Goal: Find specific page/section: Find specific page/section

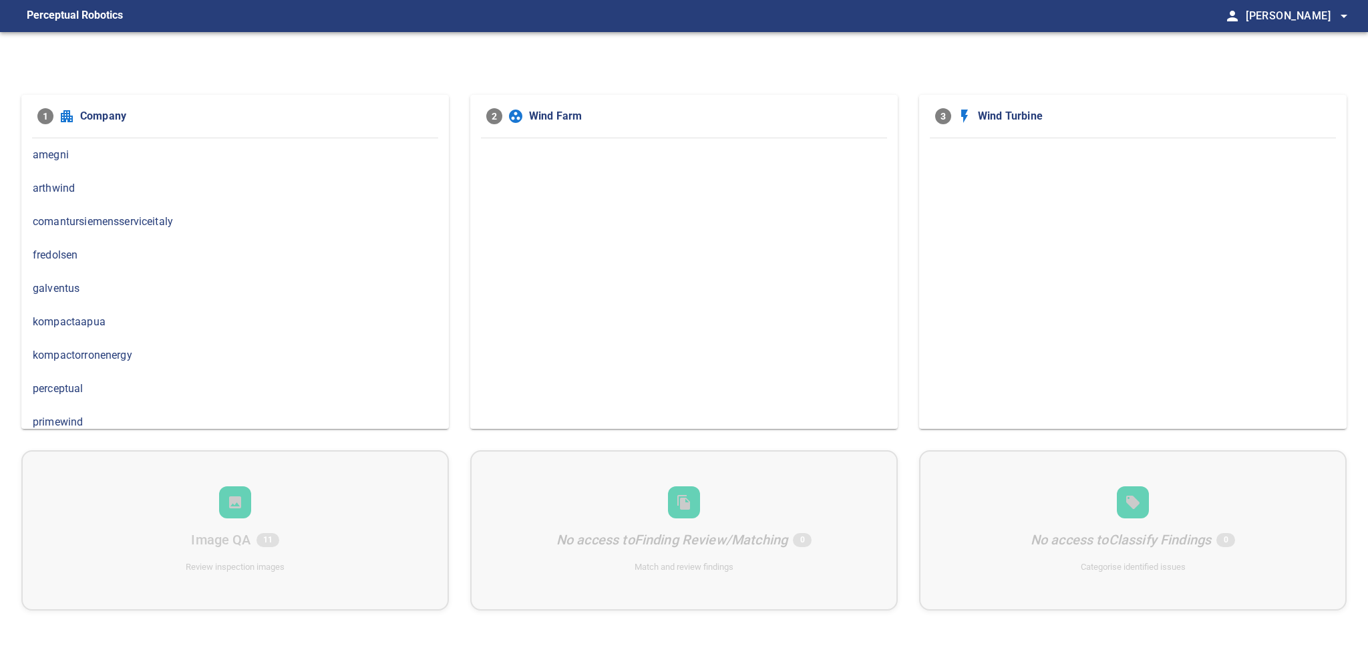
click at [230, 56] on div "1 Company amegni arthwind comantursiemensserviceitaly fredolsen galventus kompa…" at bounding box center [684, 363] width 1368 height 662
click at [51, 158] on span "amegni" at bounding box center [235, 155] width 405 height 16
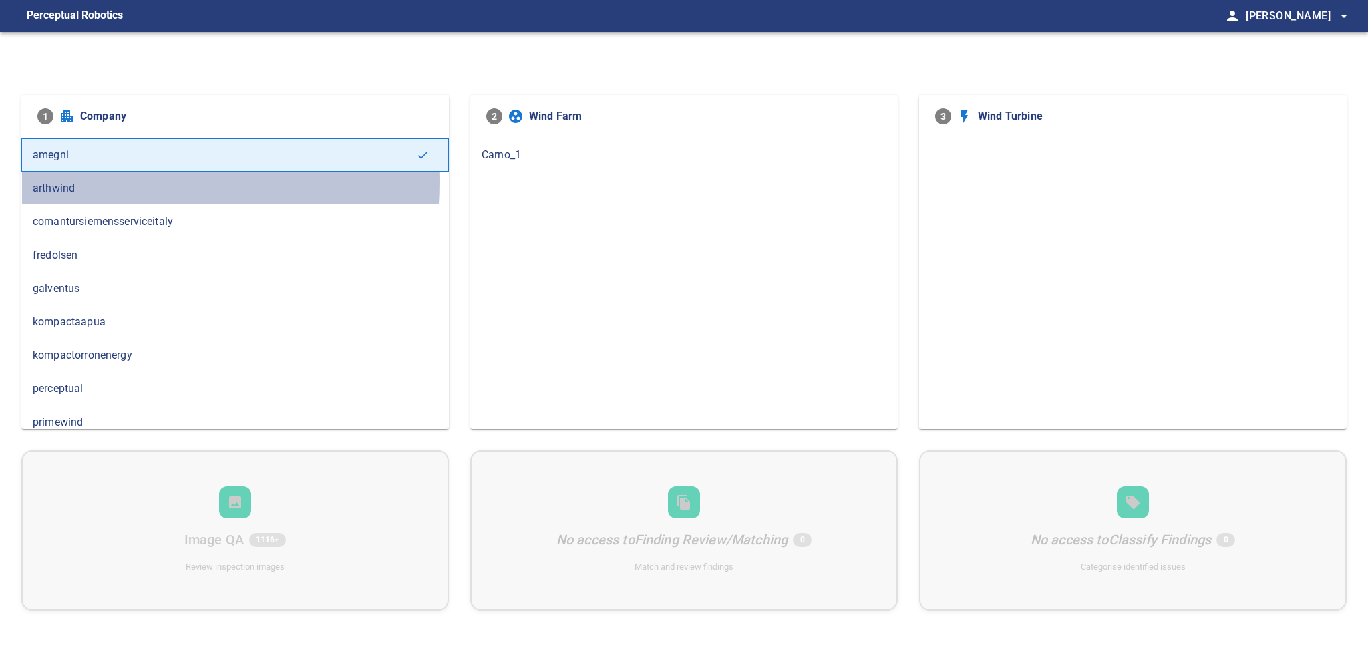
click at [85, 182] on span "arthwind" at bounding box center [235, 188] width 405 height 16
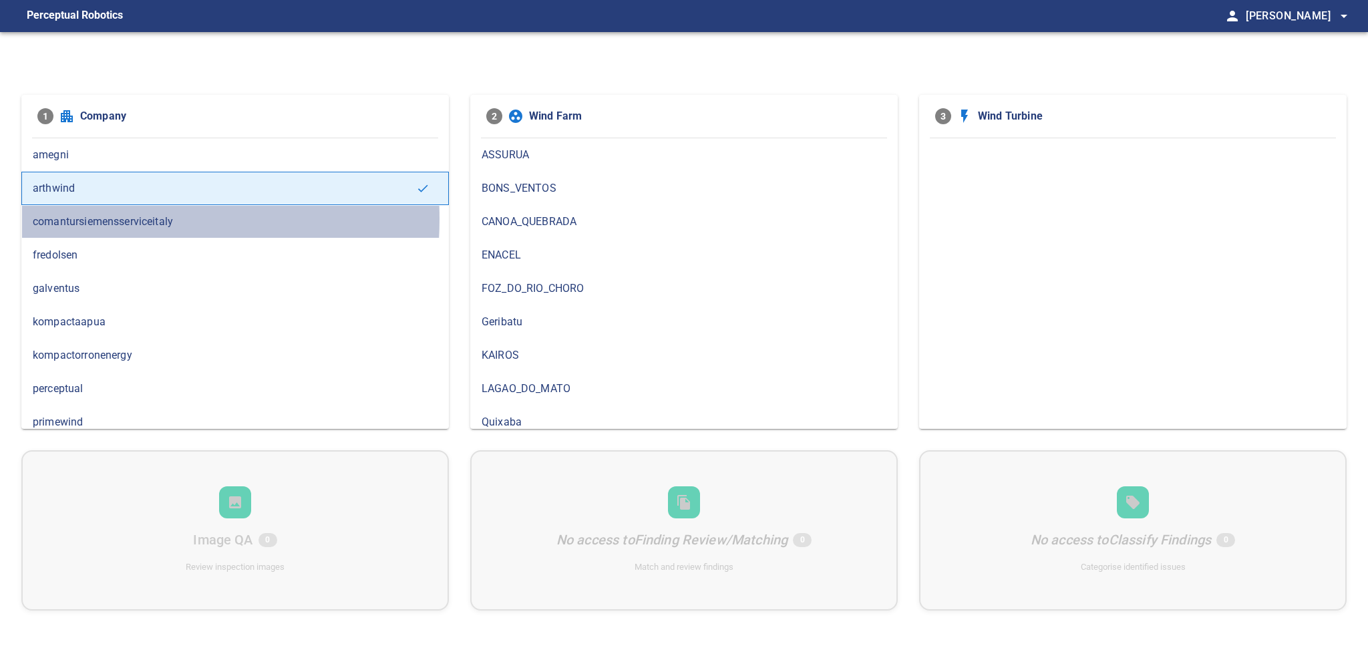
click at [87, 218] on span "comantursiemensserviceitaly" at bounding box center [235, 222] width 405 height 16
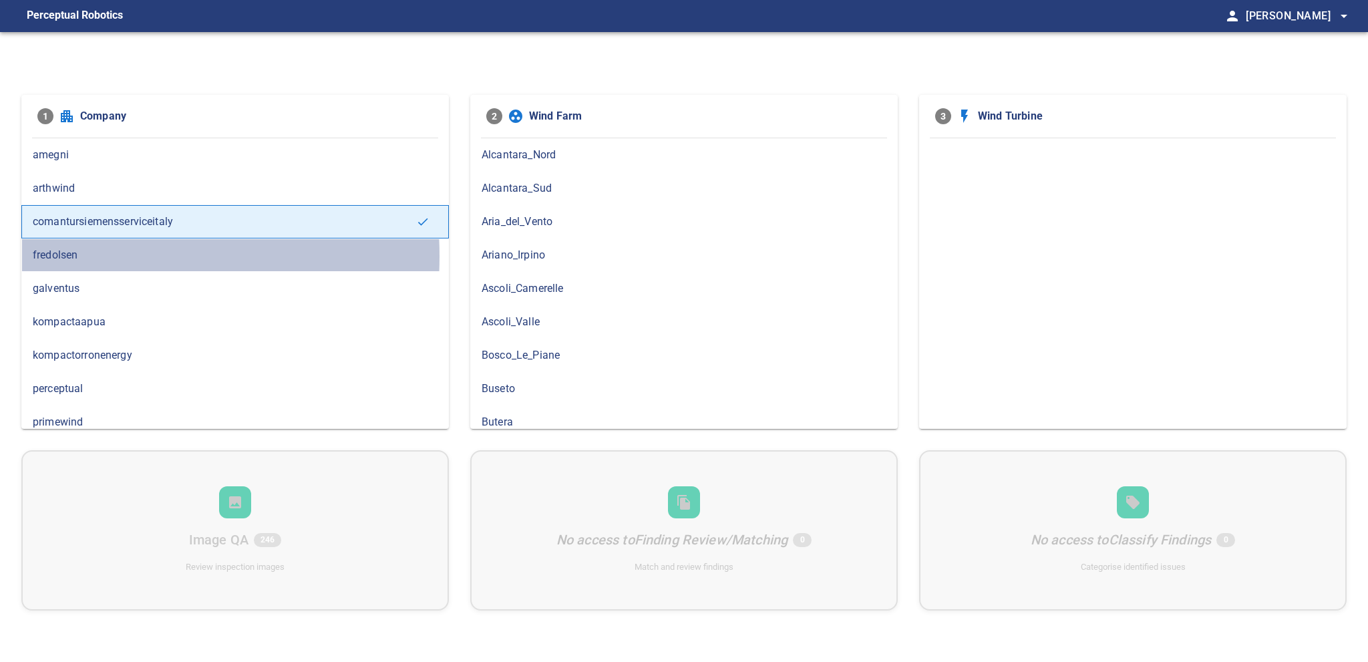
click at [61, 255] on span "fredolsen" at bounding box center [235, 255] width 405 height 16
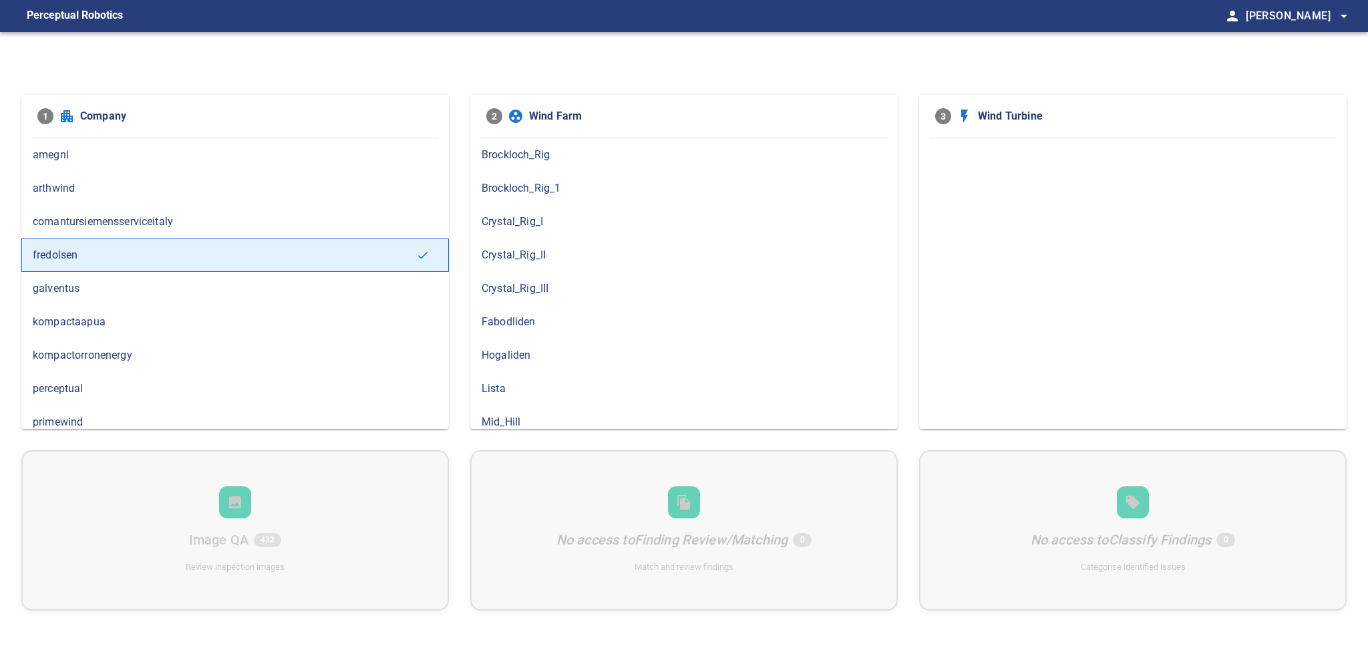
click at [69, 296] on div "galventus" at bounding box center [234, 288] width 427 height 33
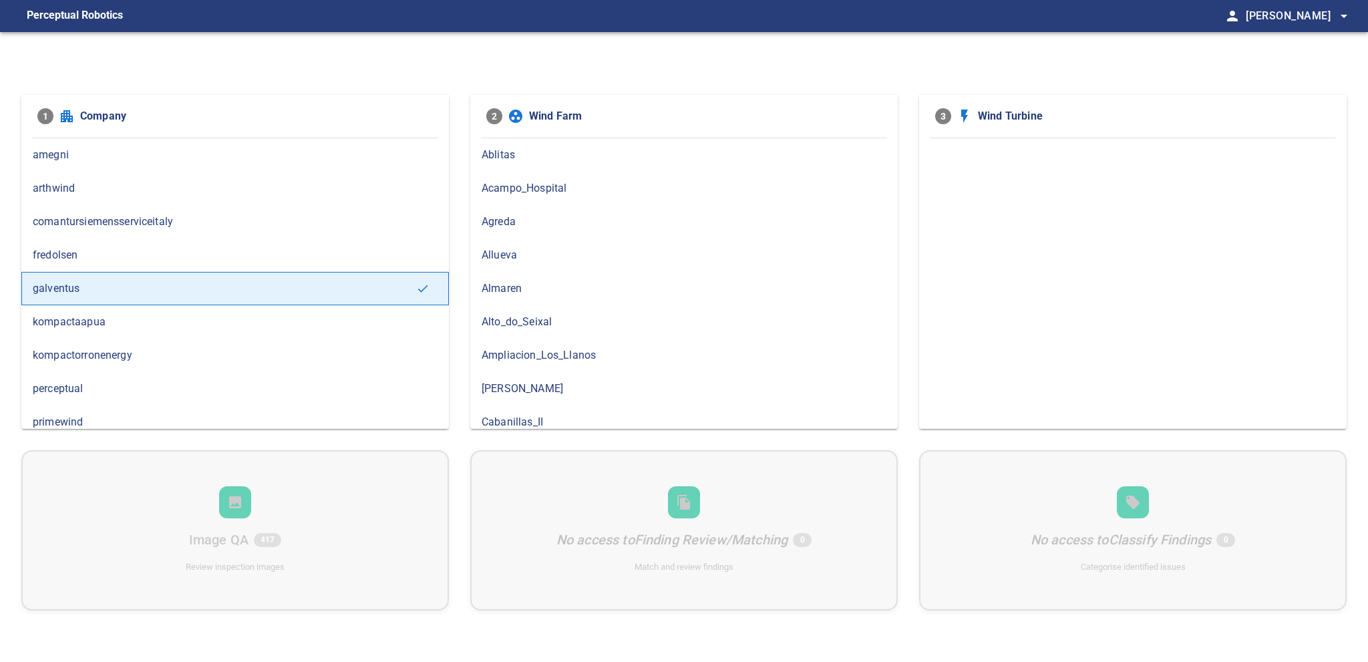
click at [81, 326] on span "kompactaapua" at bounding box center [235, 322] width 405 height 16
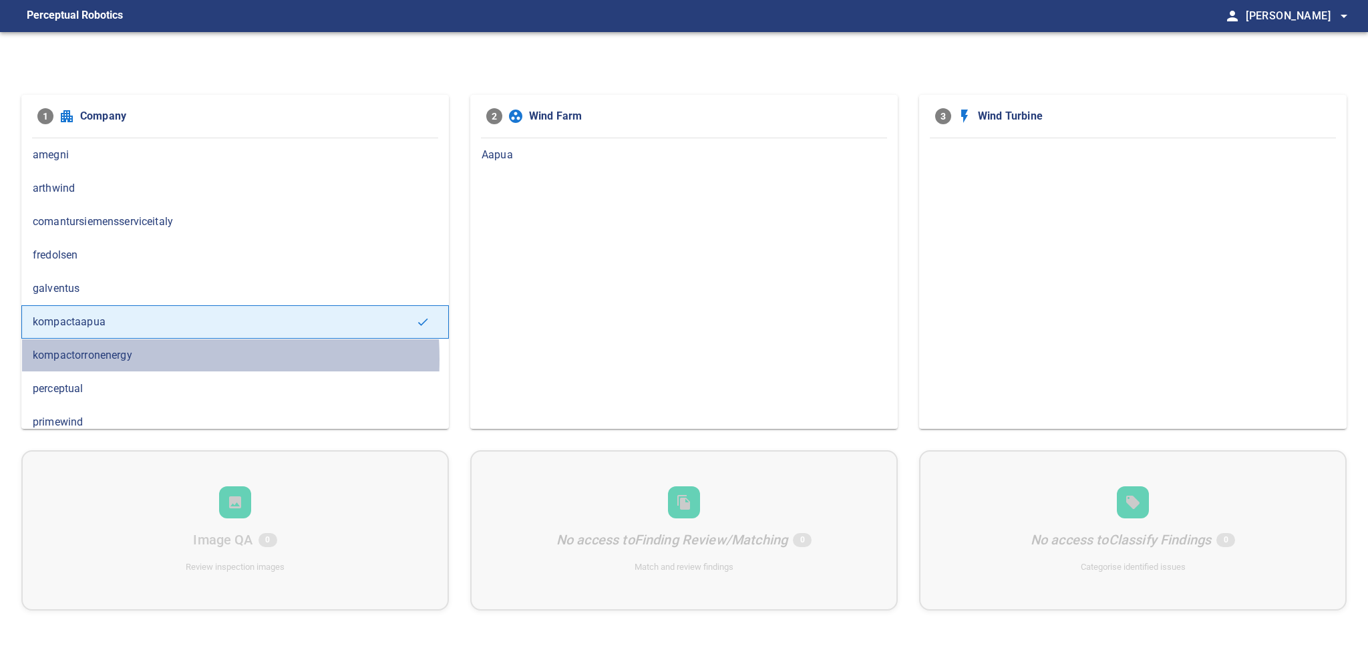
click at [83, 357] on span "kompactorronenergy" at bounding box center [235, 355] width 405 height 16
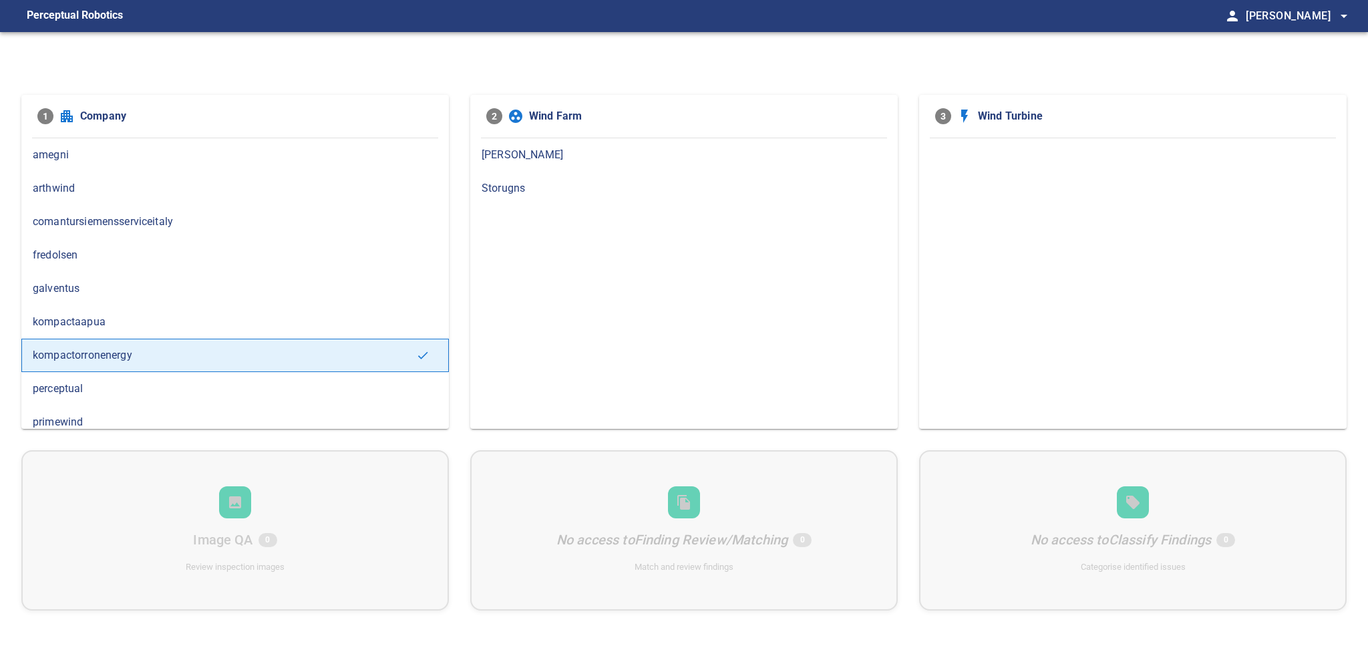
click at [142, 319] on span "kompactaapua" at bounding box center [235, 322] width 405 height 16
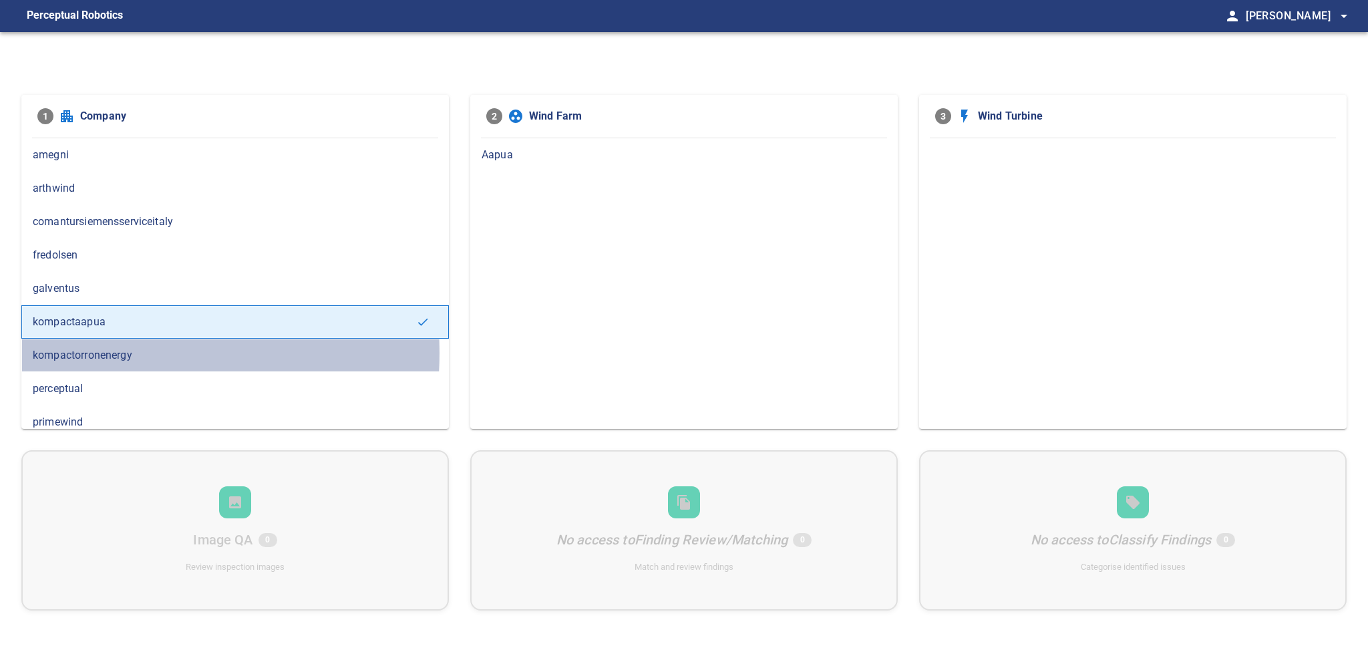
click at [114, 351] on span "kompactorronenergy" at bounding box center [235, 355] width 405 height 16
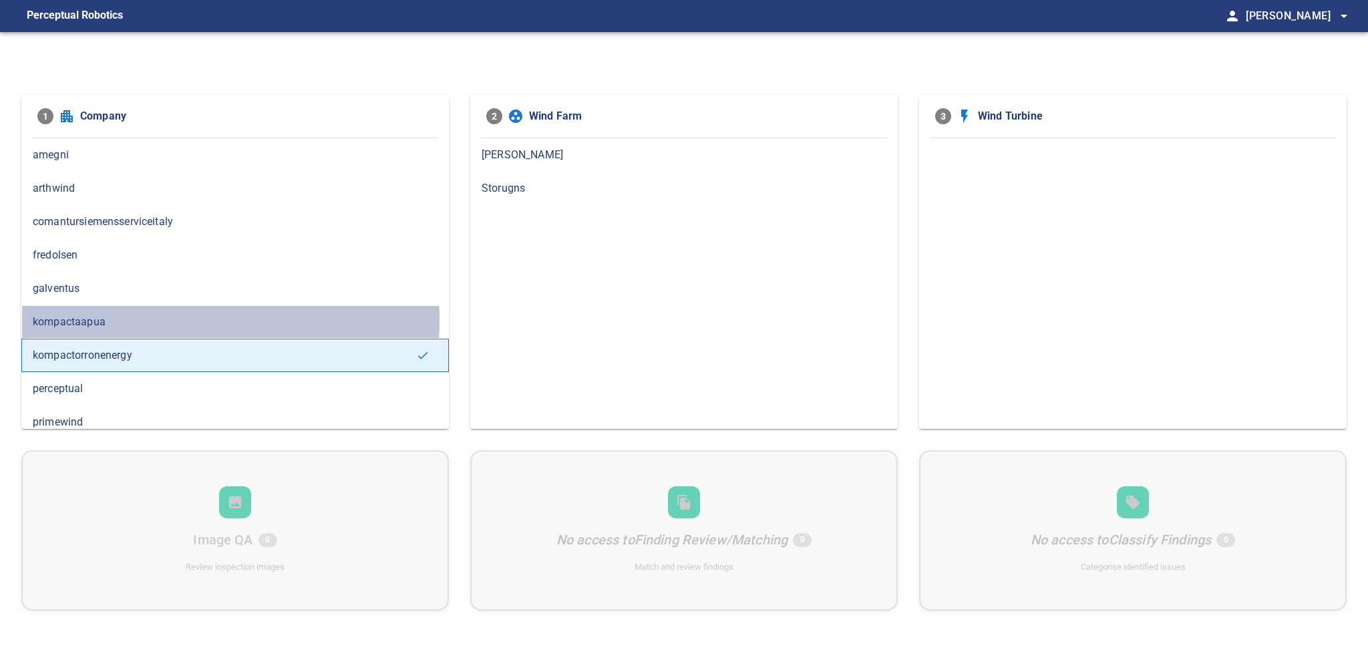
click at [108, 319] on span "kompactaapua" at bounding box center [235, 322] width 405 height 16
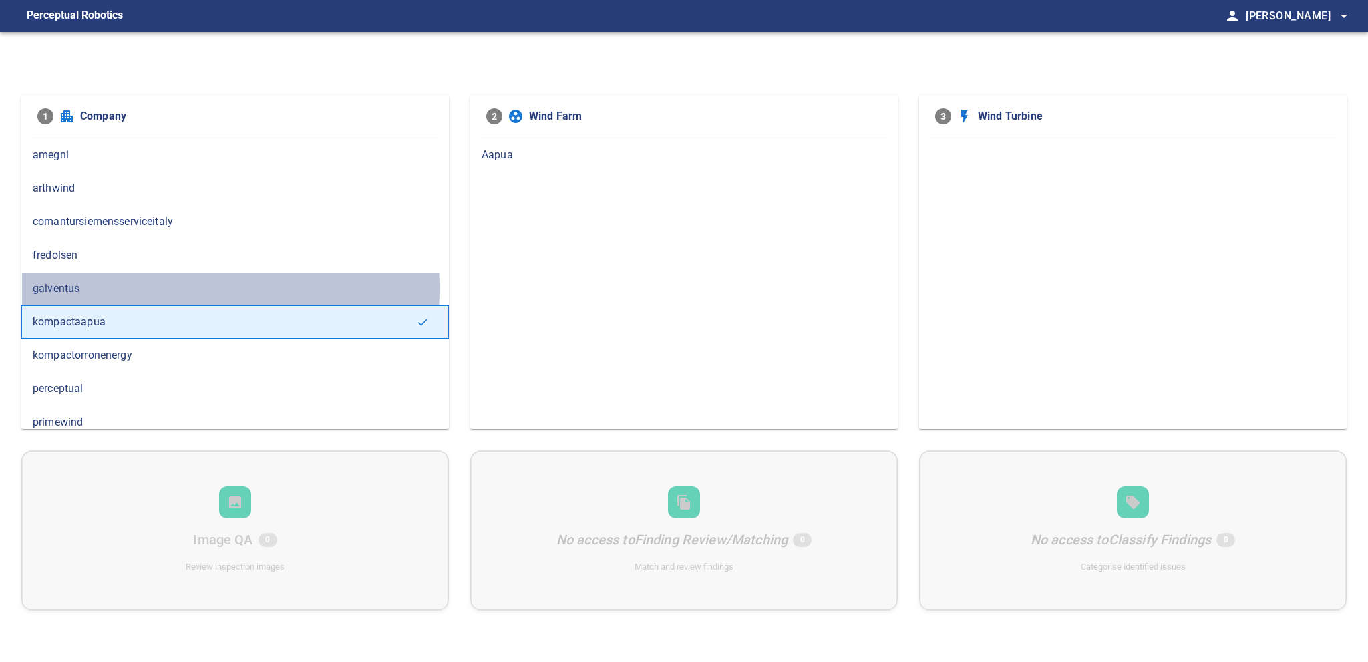
click at [87, 287] on span "galventus" at bounding box center [235, 288] width 405 height 16
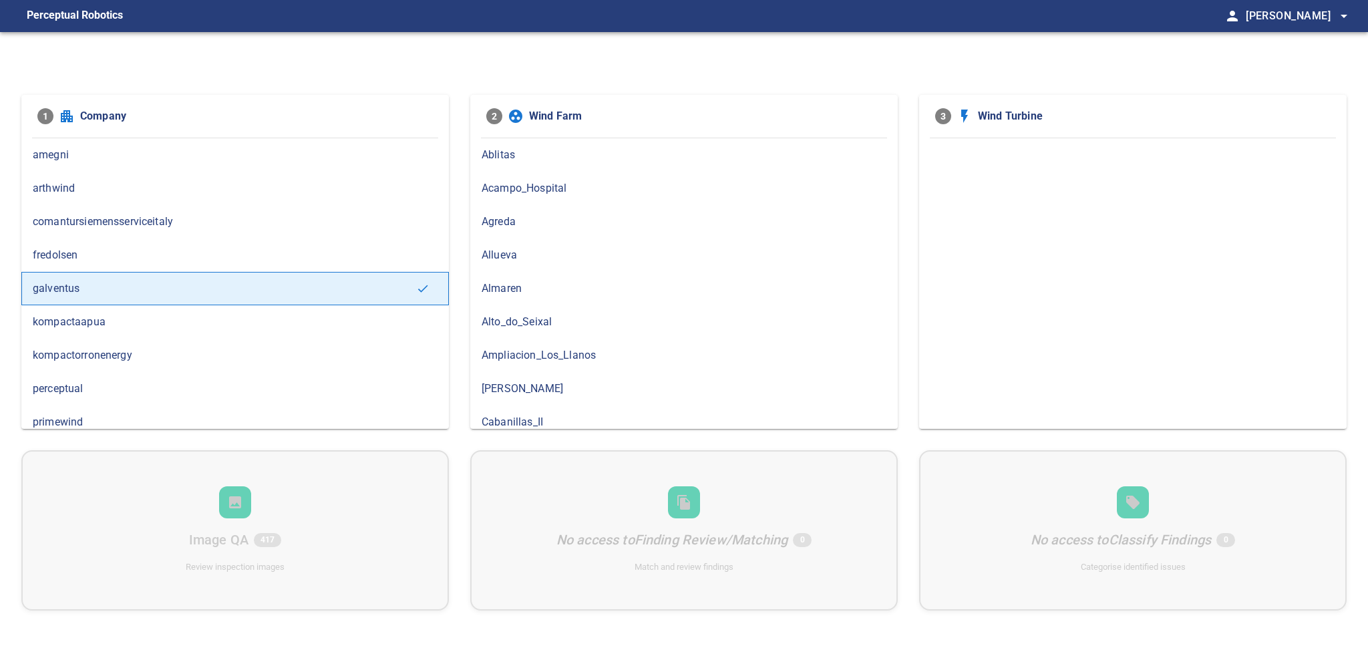
click at [85, 156] on span "amegni" at bounding box center [235, 155] width 405 height 16
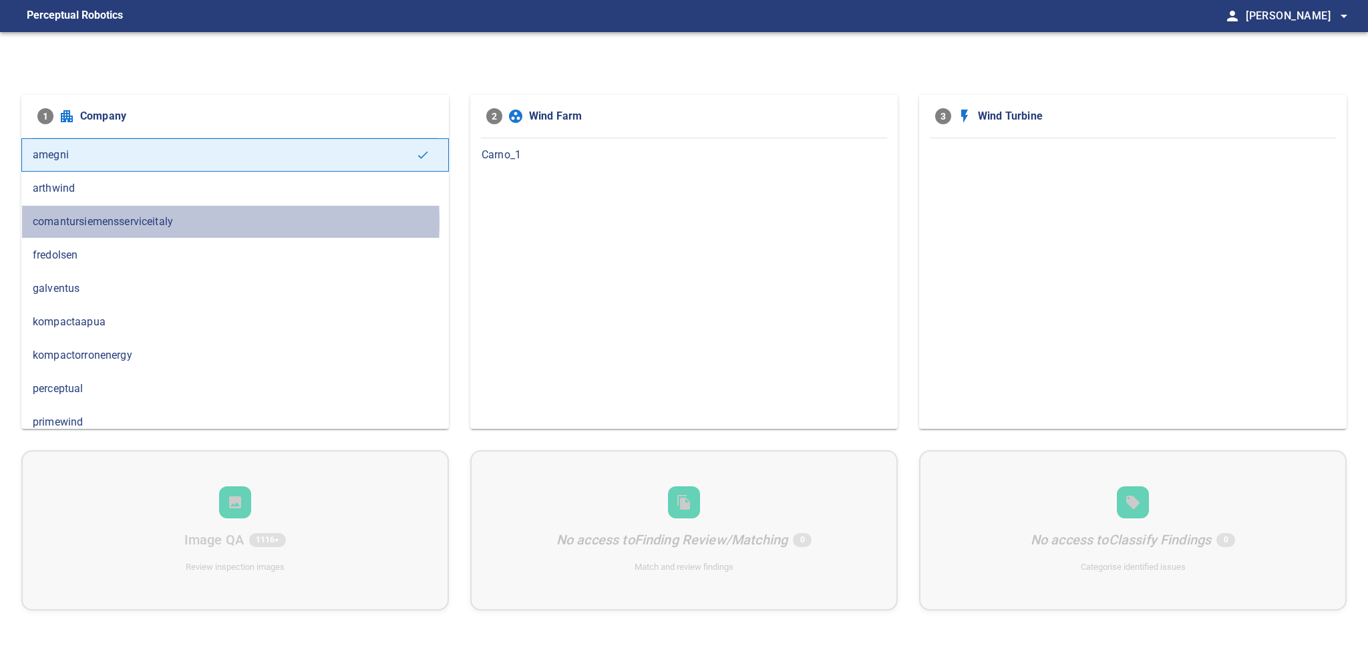
click at [100, 221] on span "comantursiemensserviceitaly" at bounding box center [235, 222] width 405 height 16
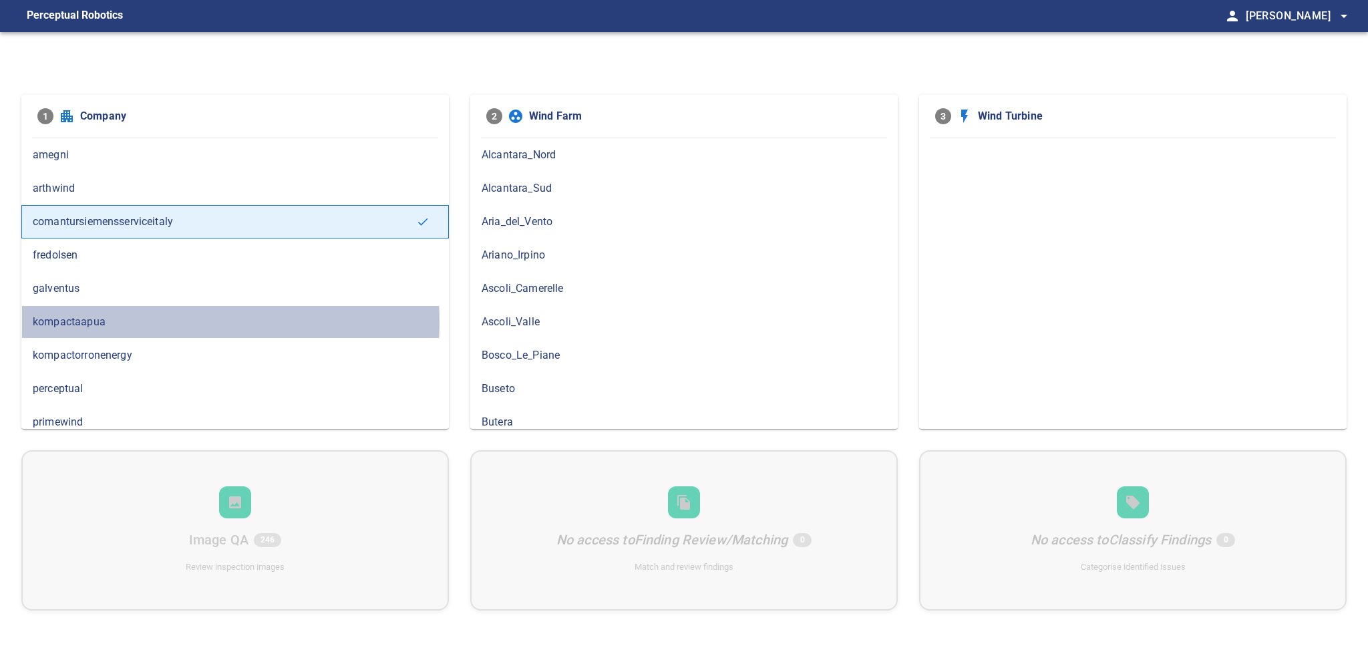
click at [118, 321] on span "kompactaapua" at bounding box center [235, 322] width 405 height 16
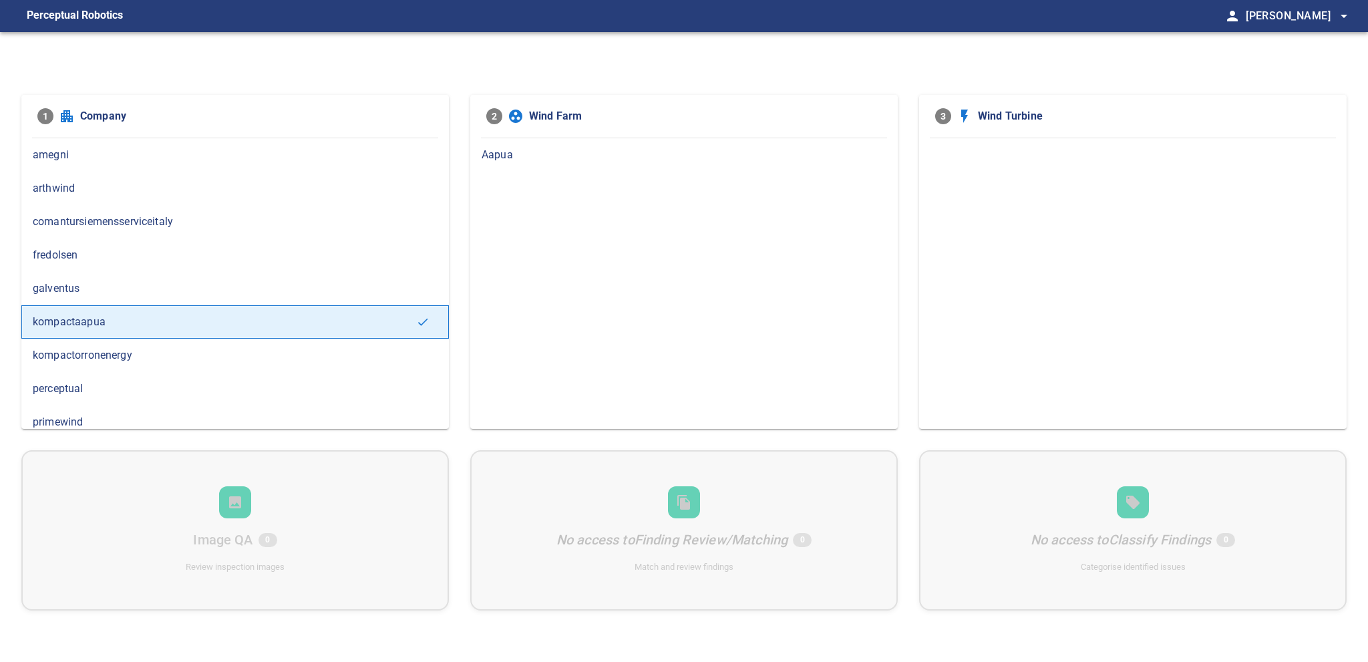
click at [509, 156] on span "Aapua" at bounding box center [683, 155] width 405 height 16
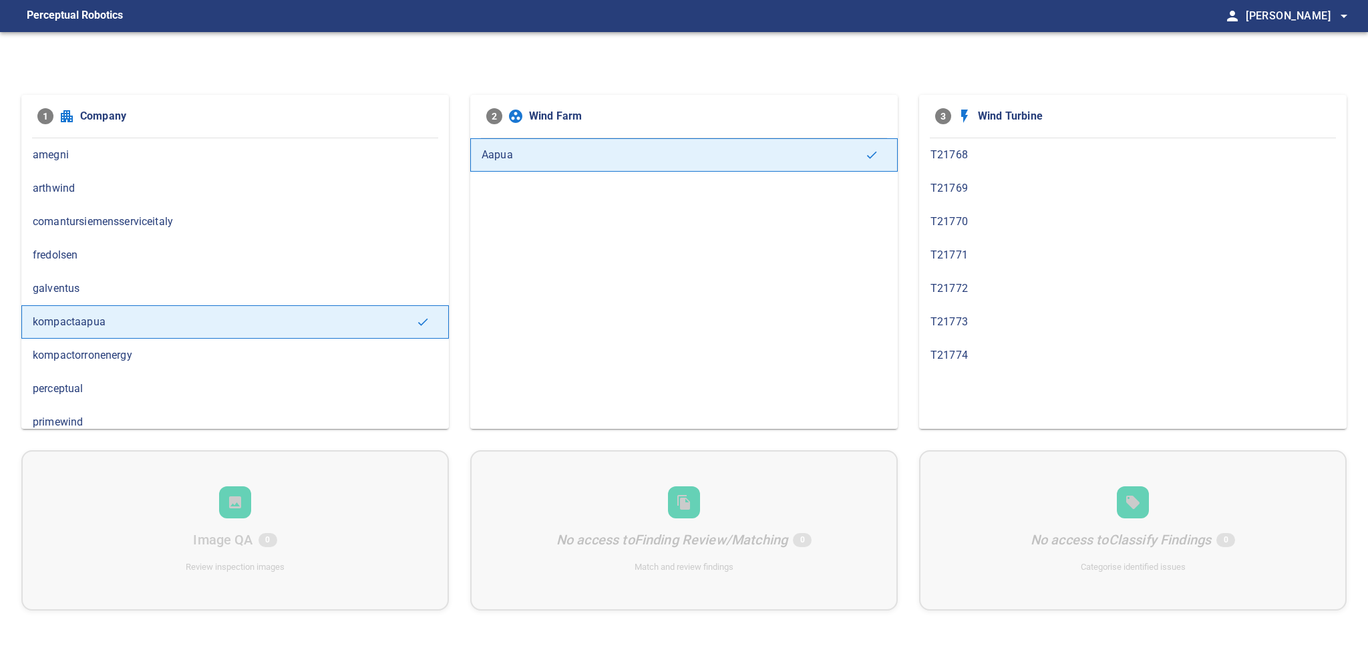
click at [138, 349] on span "kompactorronenergy" at bounding box center [235, 355] width 405 height 16
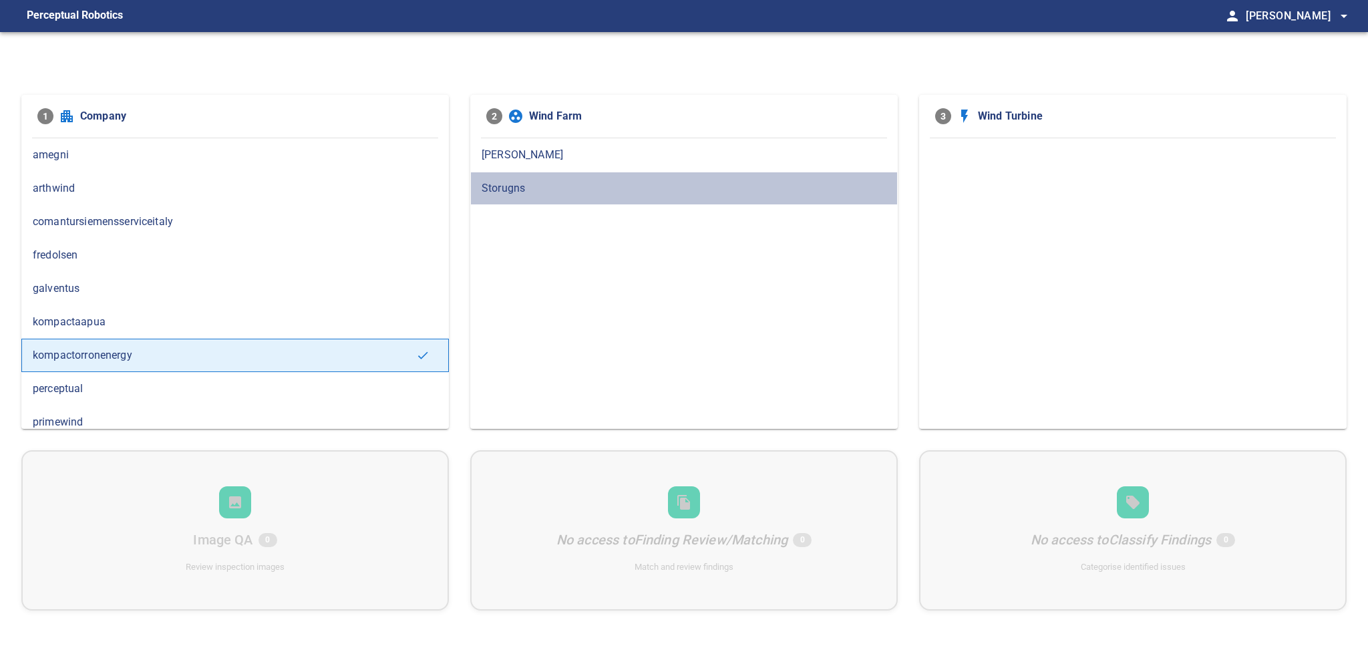
click at [497, 182] on span "Storugns" at bounding box center [683, 188] width 405 height 16
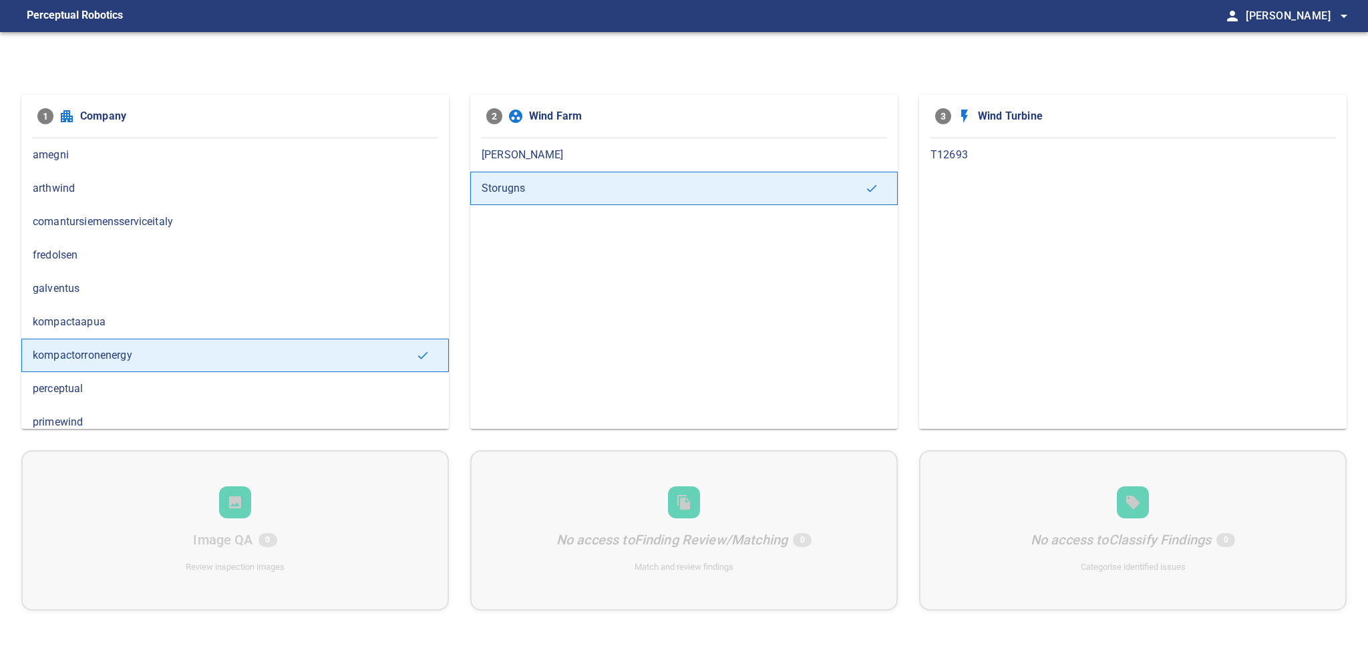
click at [503, 156] on span "[PERSON_NAME]" at bounding box center [683, 155] width 405 height 16
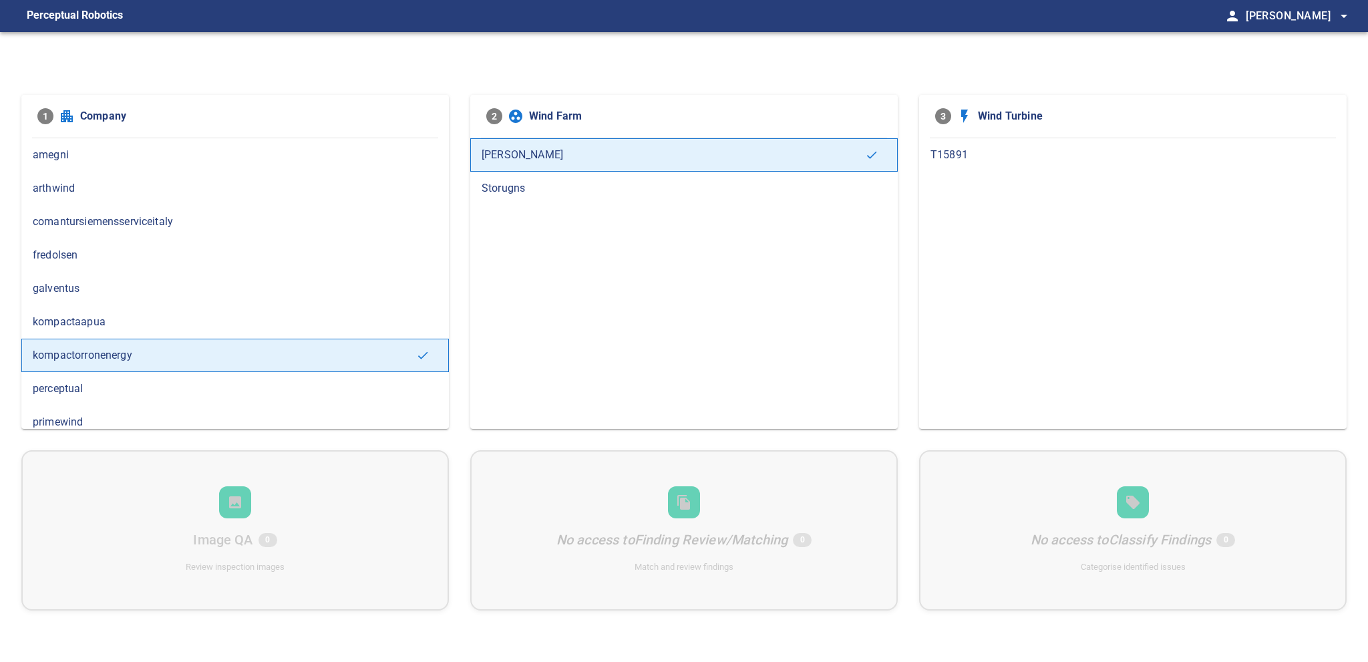
click at [494, 184] on span "Storugns" at bounding box center [683, 188] width 405 height 16
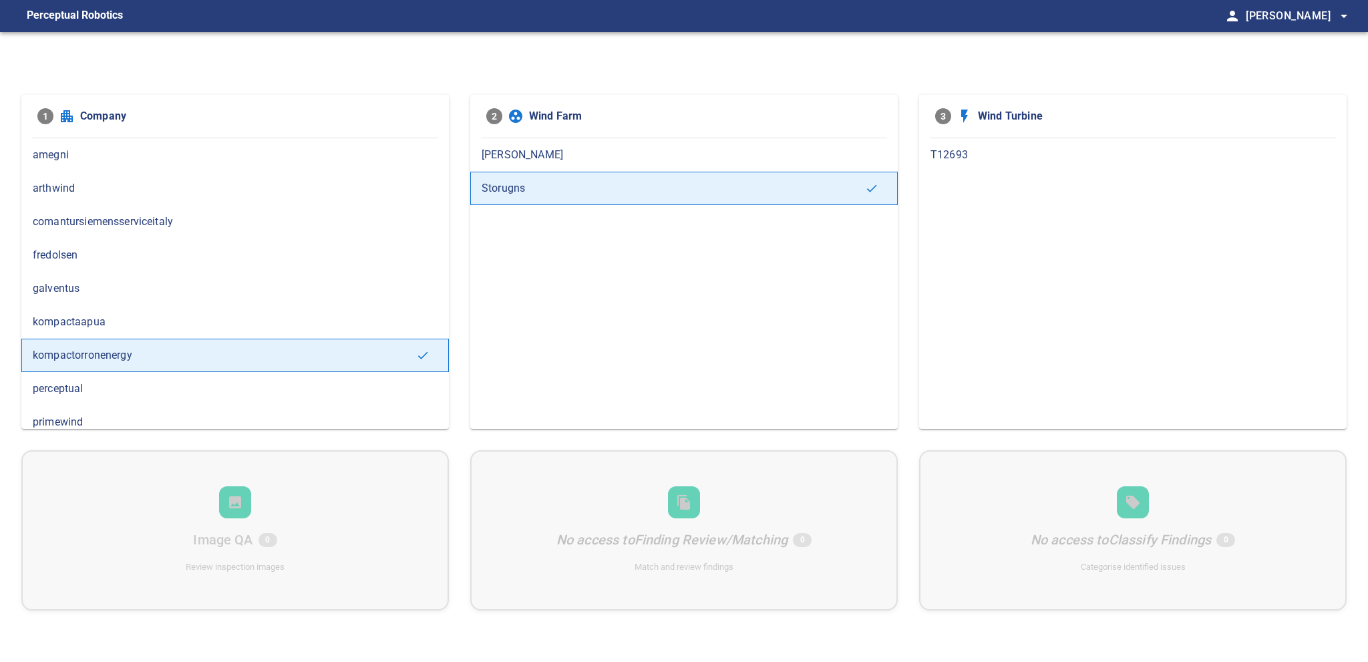
click at [520, 150] on span "[PERSON_NAME]" at bounding box center [683, 155] width 405 height 16
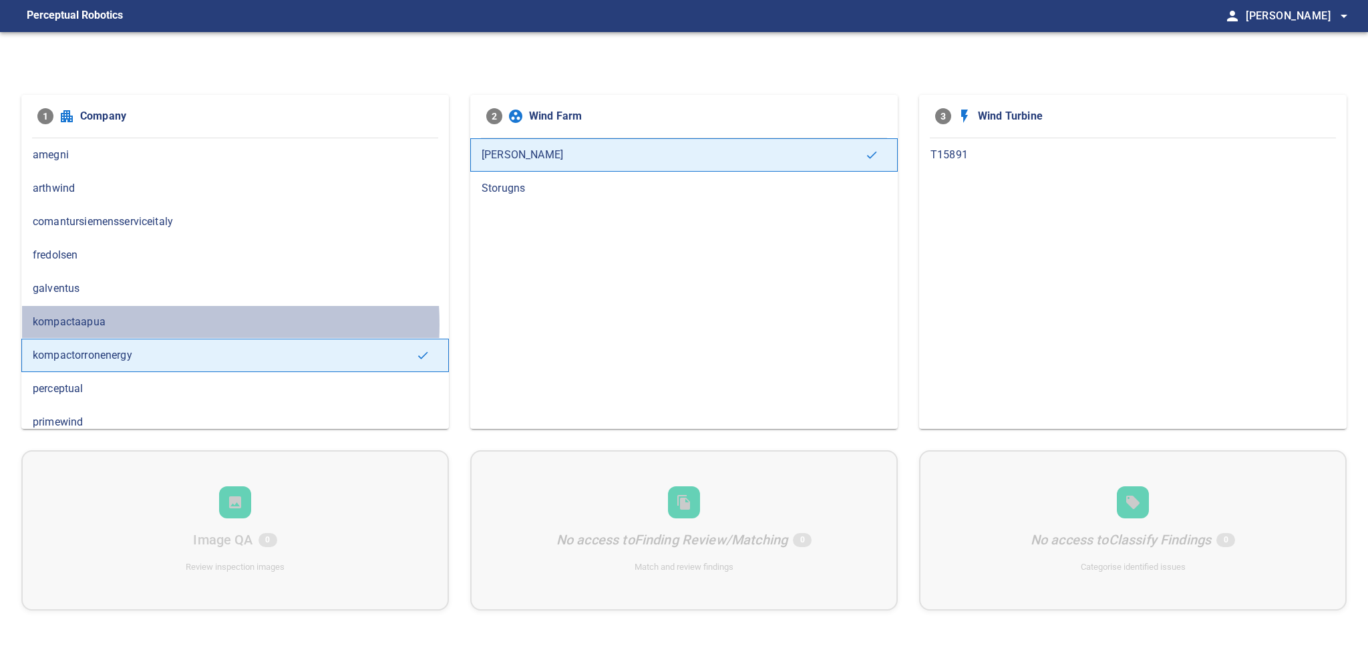
click at [126, 323] on span "kompactaapua" at bounding box center [235, 322] width 405 height 16
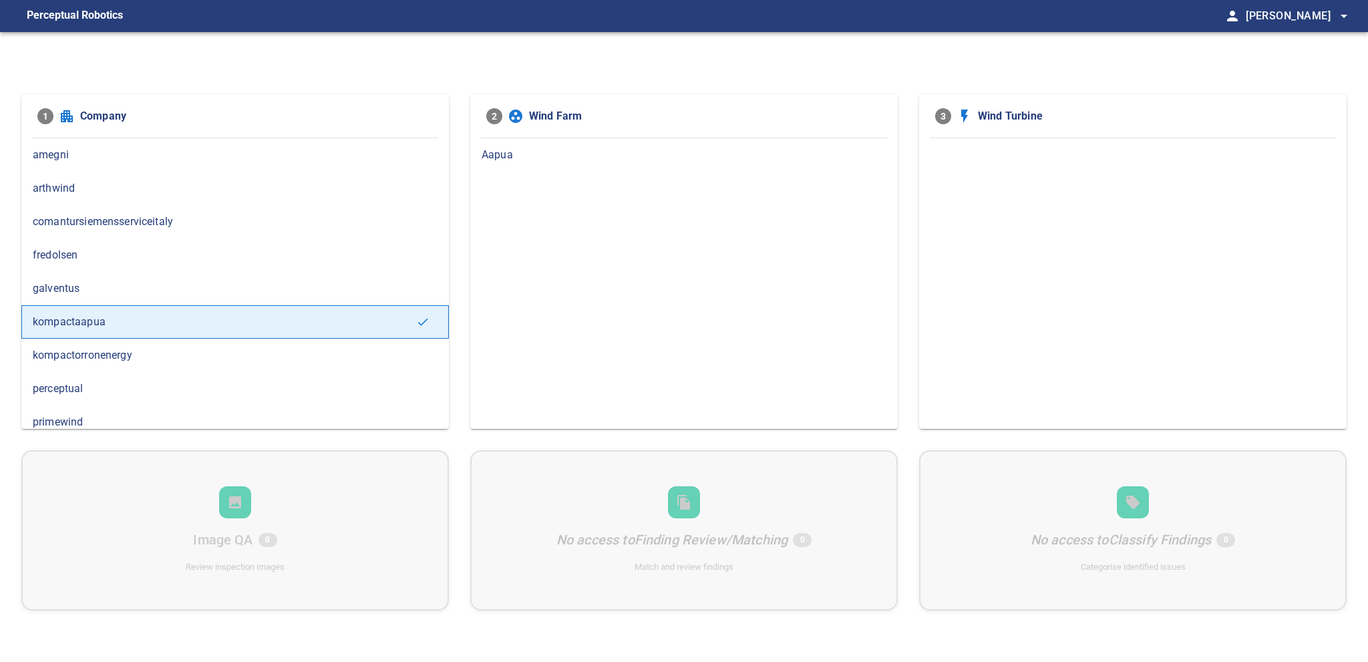
click at [494, 150] on span "Aapua" at bounding box center [683, 155] width 405 height 16
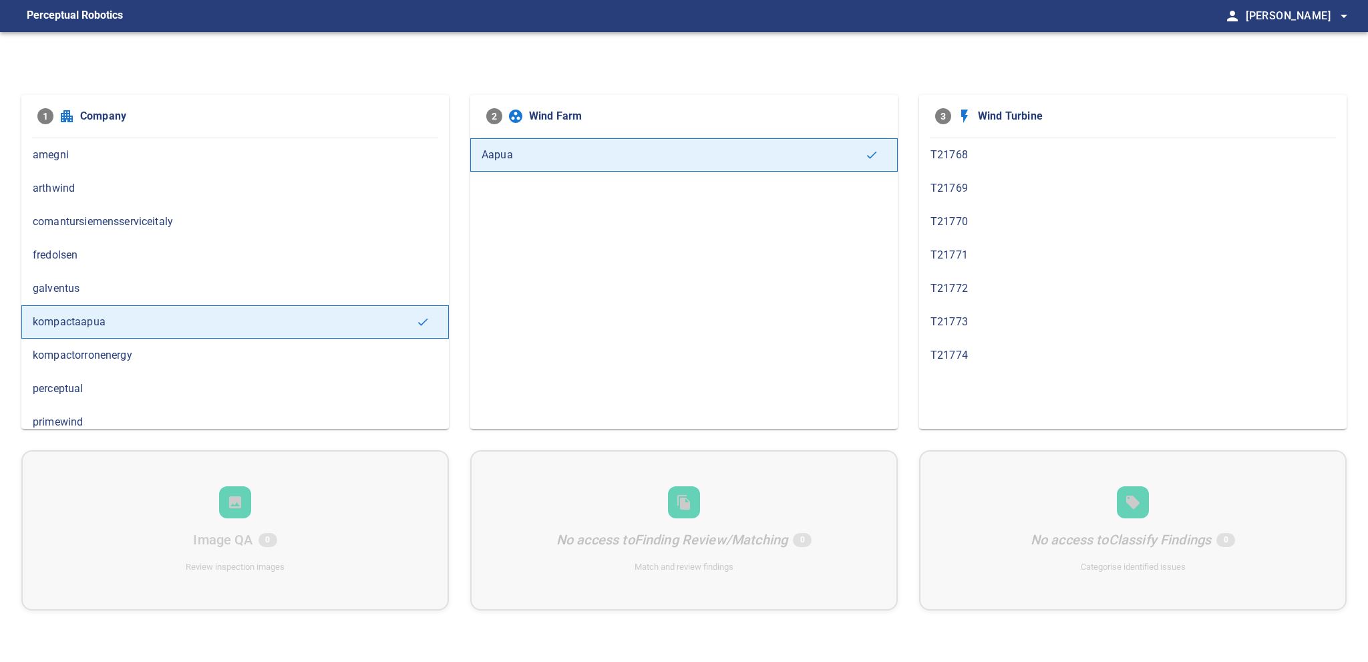
click at [142, 356] on span "kompactorronenergy" at bounding box center [235, 355] width 405 height 16
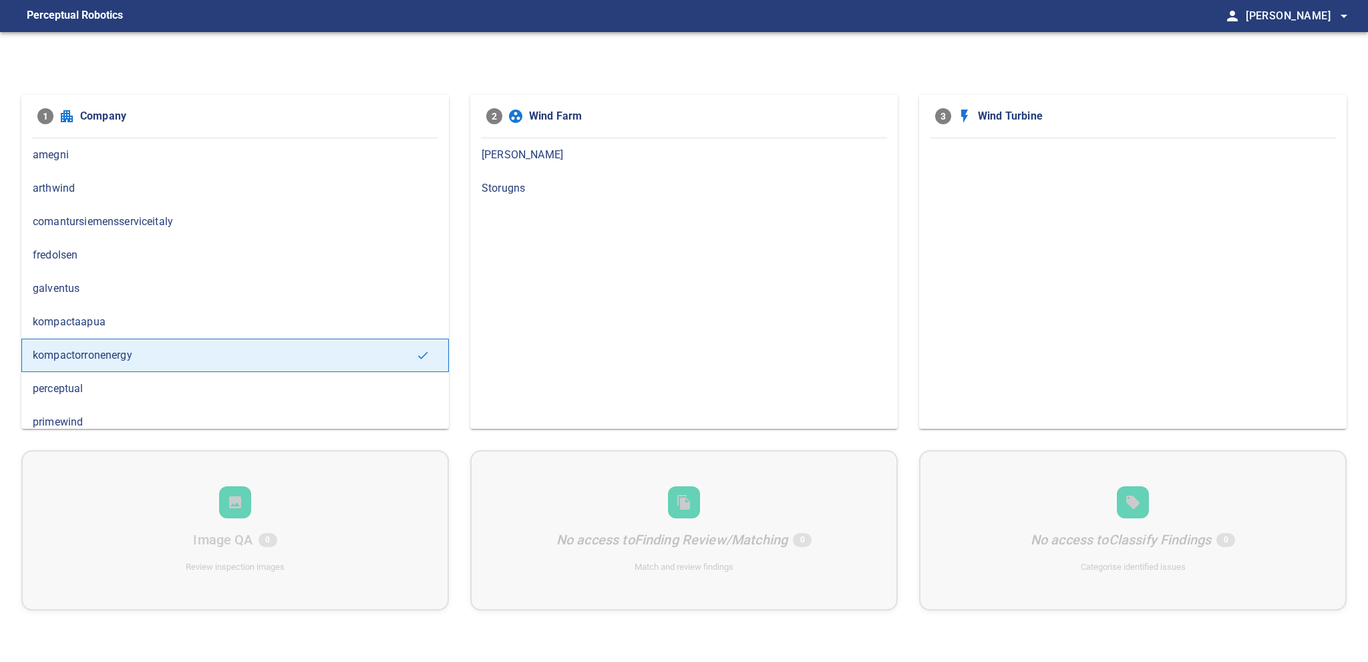
click at [497, 154] on span "[PERSON_NAME]" at bounding box center [683, 155] width 405 height 16
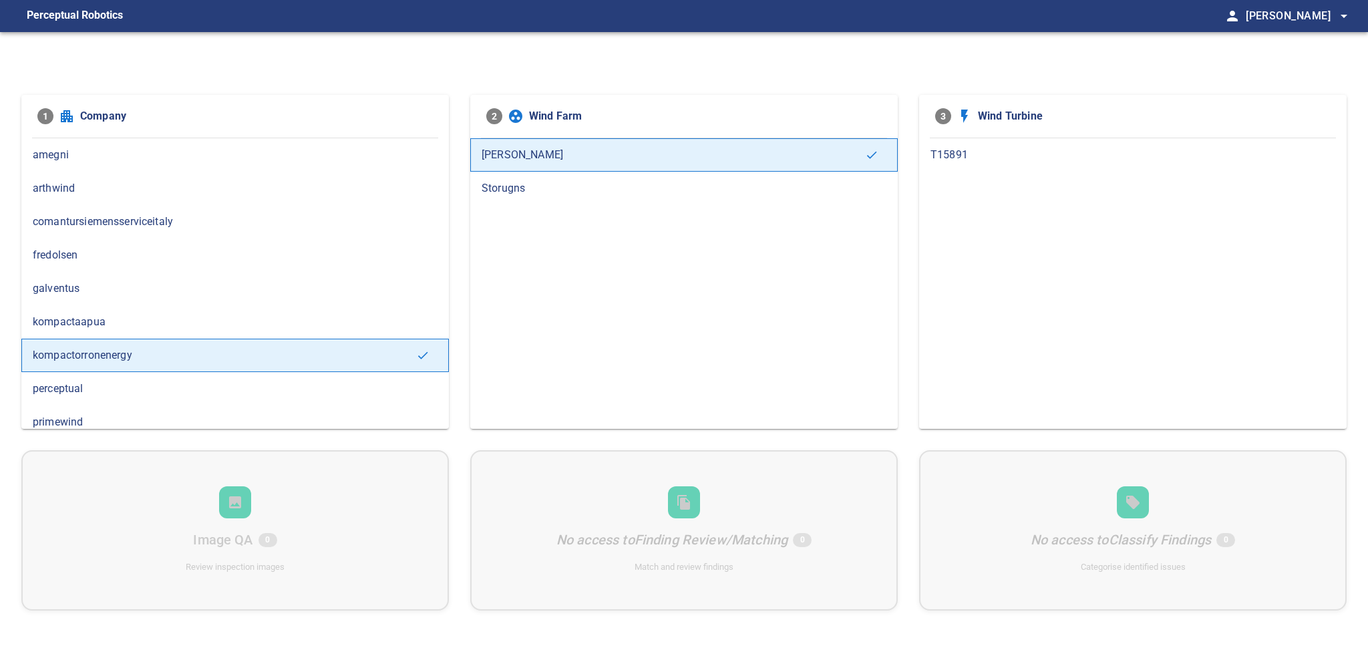
click at [498, 194] on span "Storugns" at bounding box center [683, 188] width 405 height 16
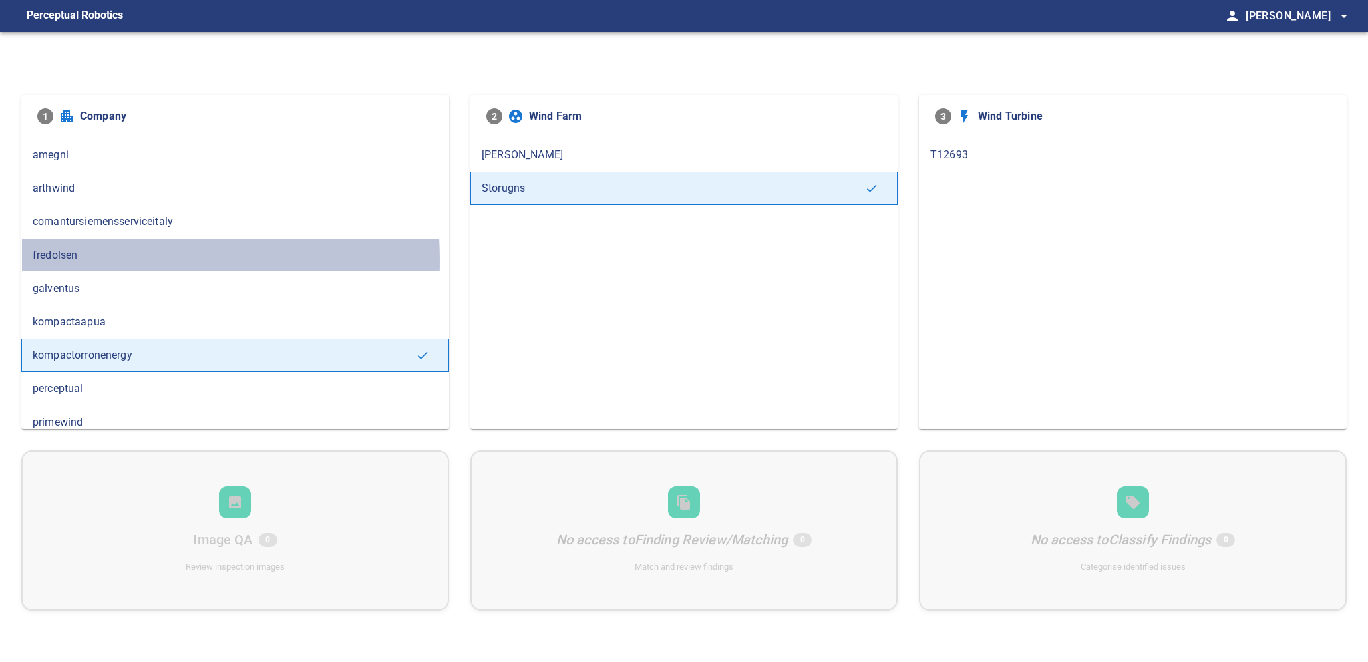
click at [88, 259] on span "fredolsen" at bounding box center [235, 255] width 405 height 16
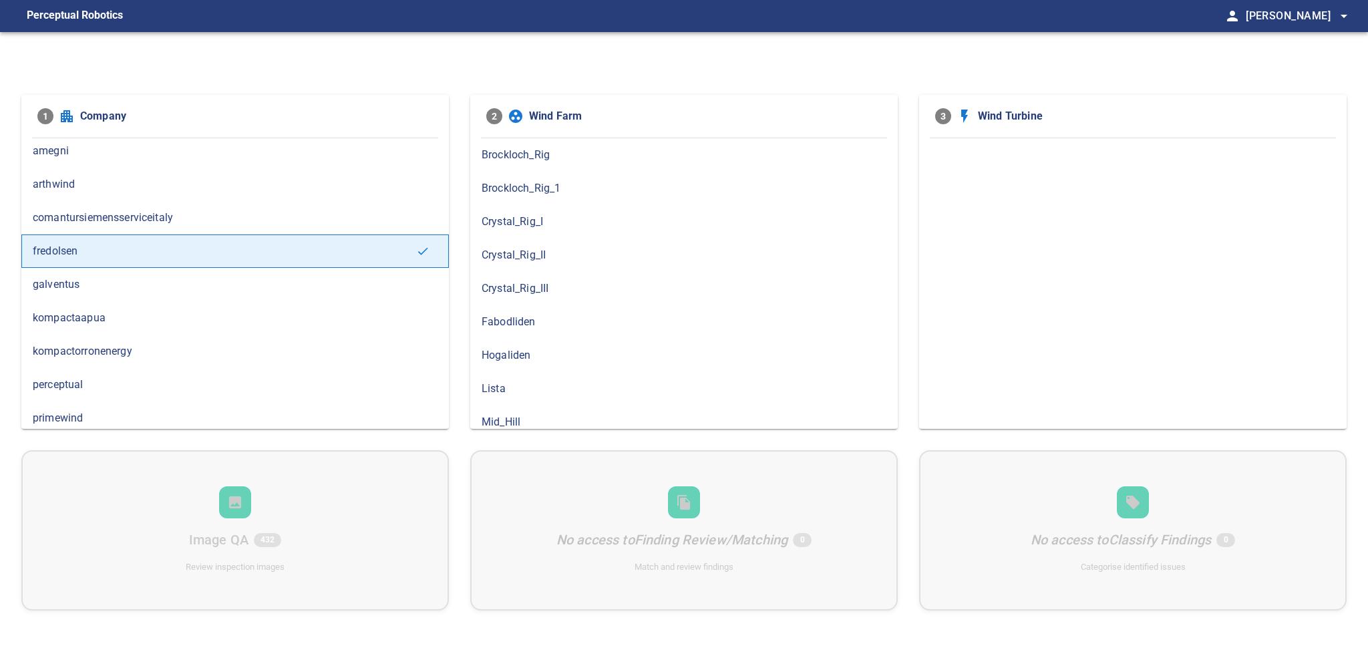
scroll to position [7, 0]
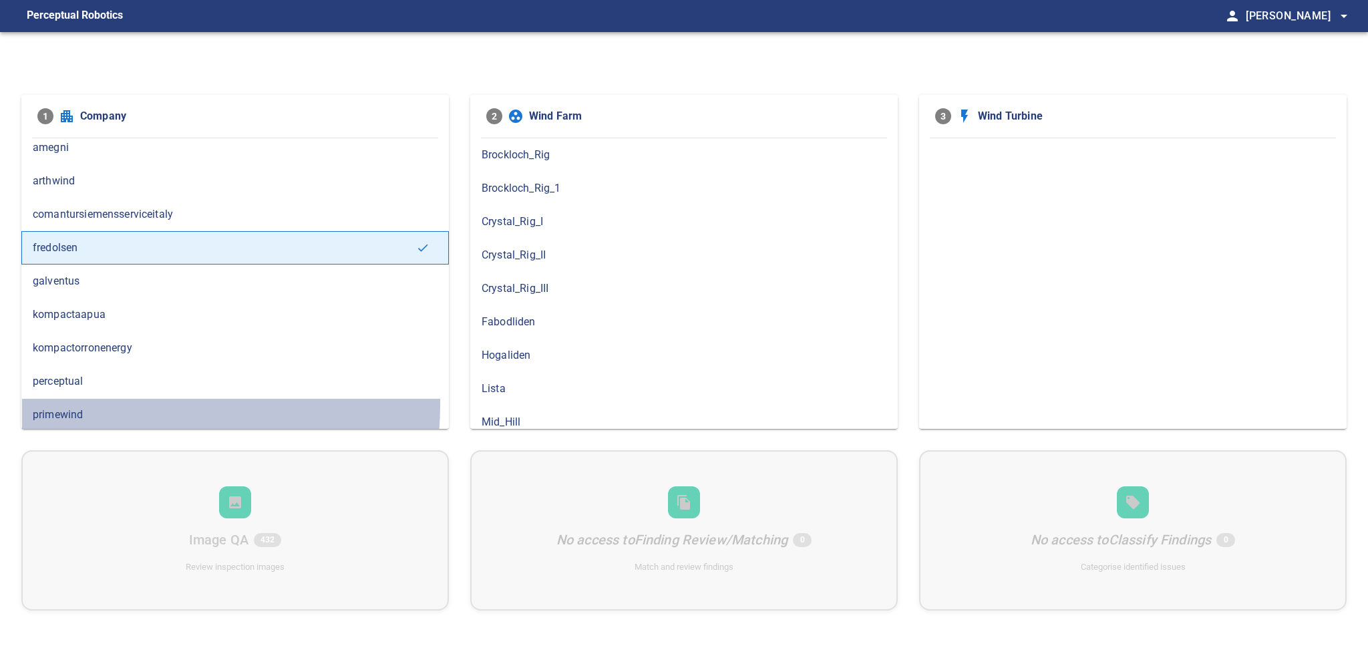
click at [104, 402] on div "primewind" at bounding box center [234, 414] width 427 height 33
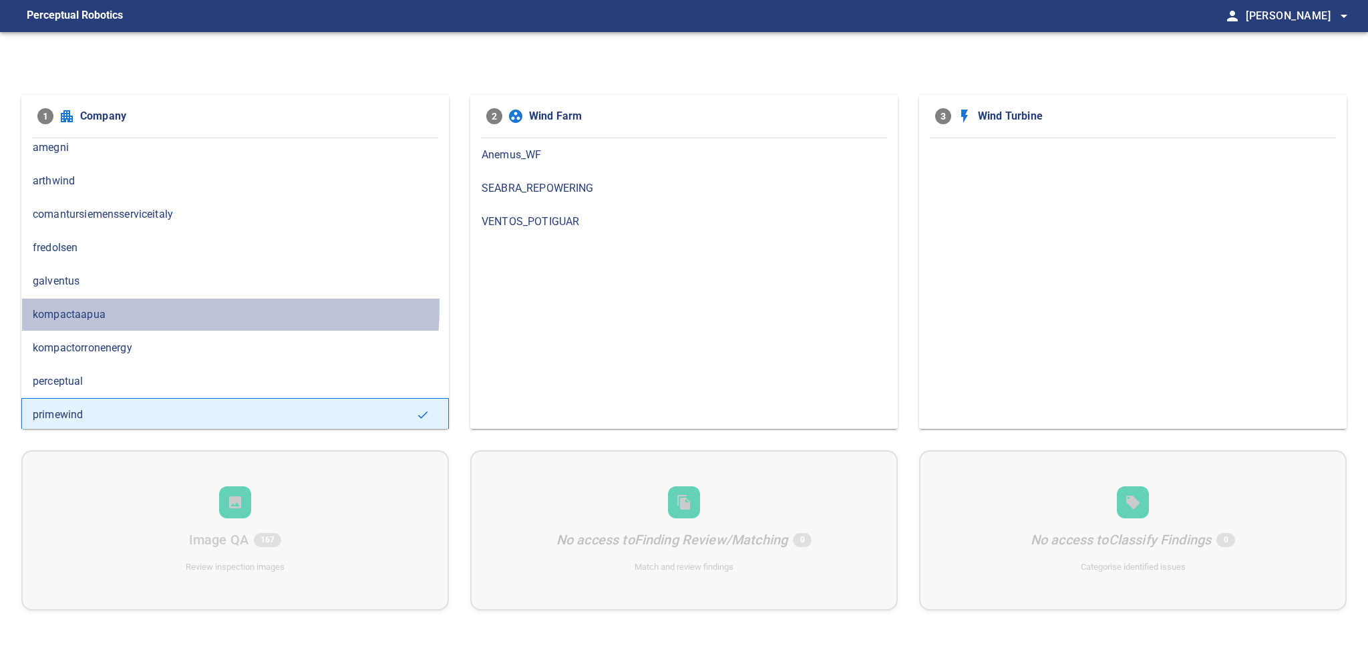
click at [112, 307] on span "kompactaapua" at bounding box center [235, 315] width 405 height 16
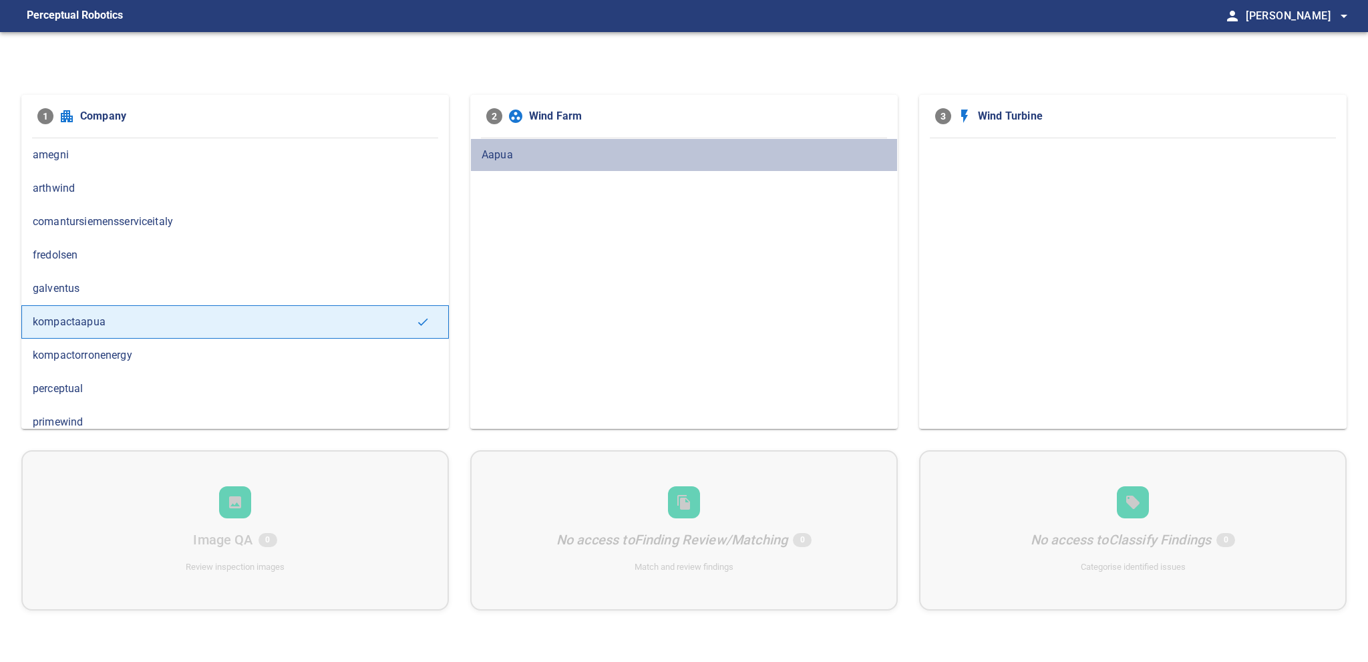
click at [521, 150] on span "Aapua" at bounding box center [683, 155] width 405 height 16
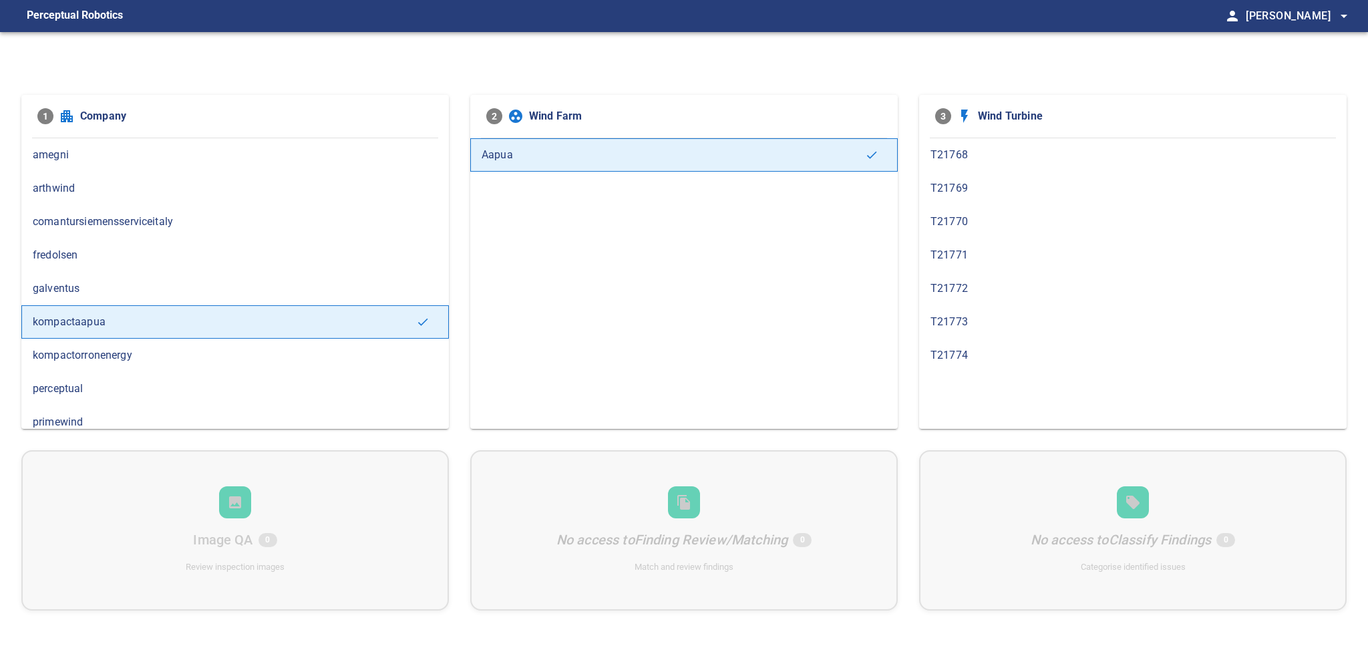
click at [146, 354] on span "kompactorronenergy" at bounding box center [235, 355] width 405 height 16
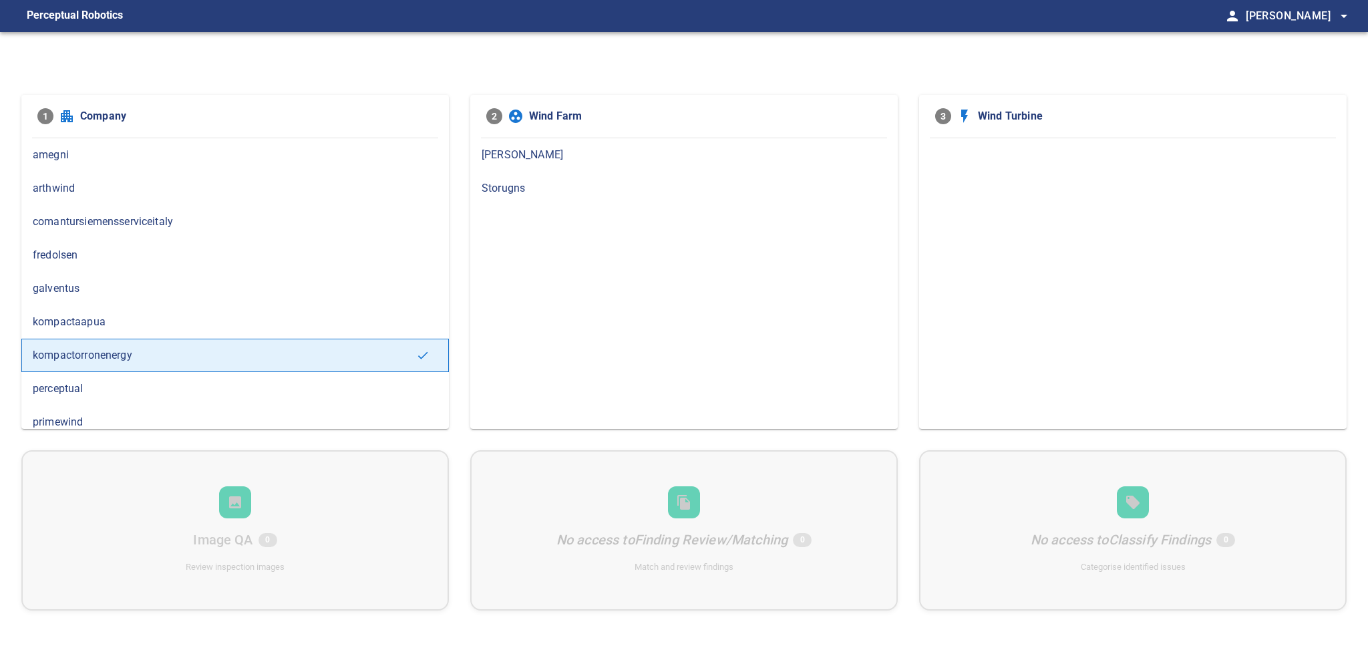
click at [80, 414] on span "primewind" at bounding box center [235, 422] width 405 height 16
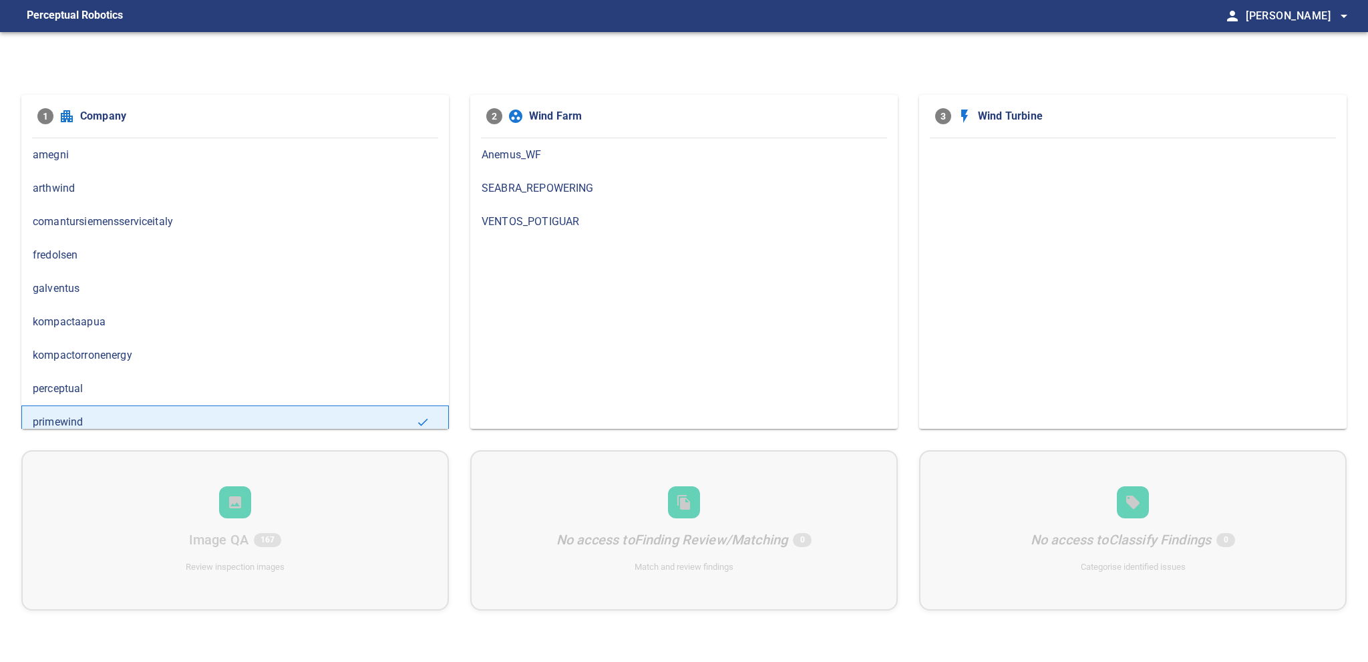
click at [101, 324] on span "kompactaapua" at bounding box center [235, 322] width 405 height 16
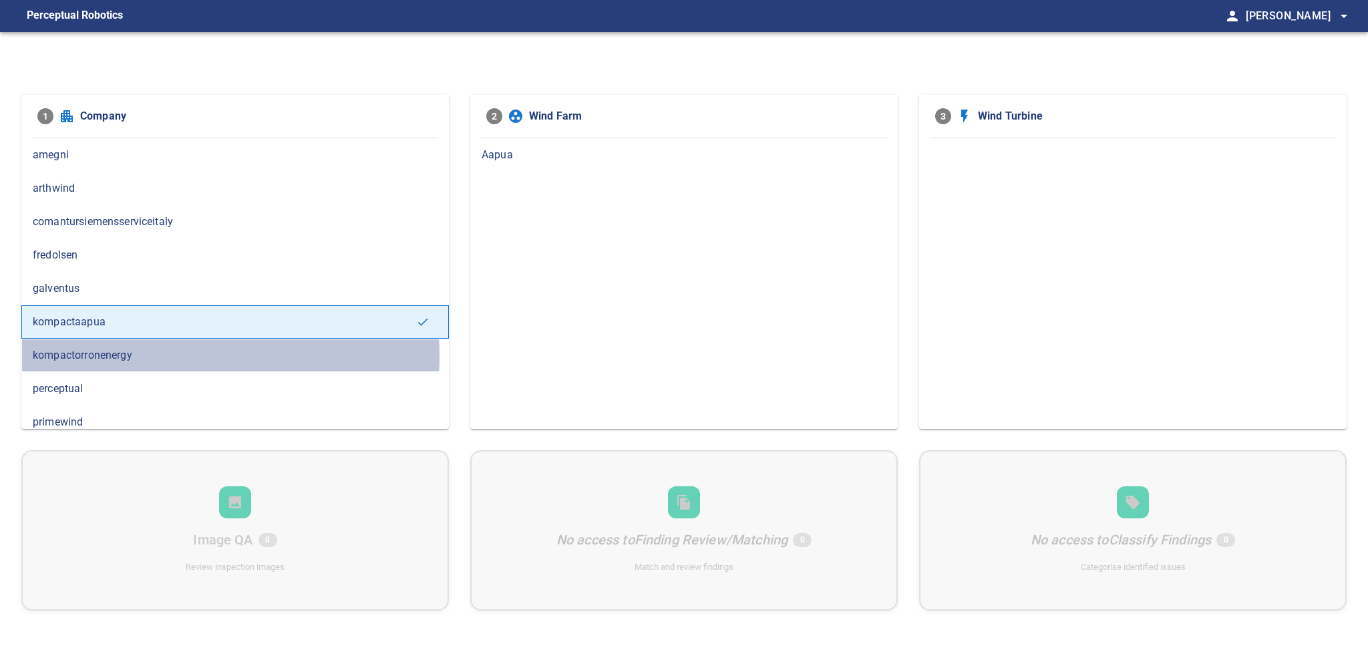
click at [142, 354] on span "kompactorronenergy" at bounding box center [235, 355] width 405 height 16
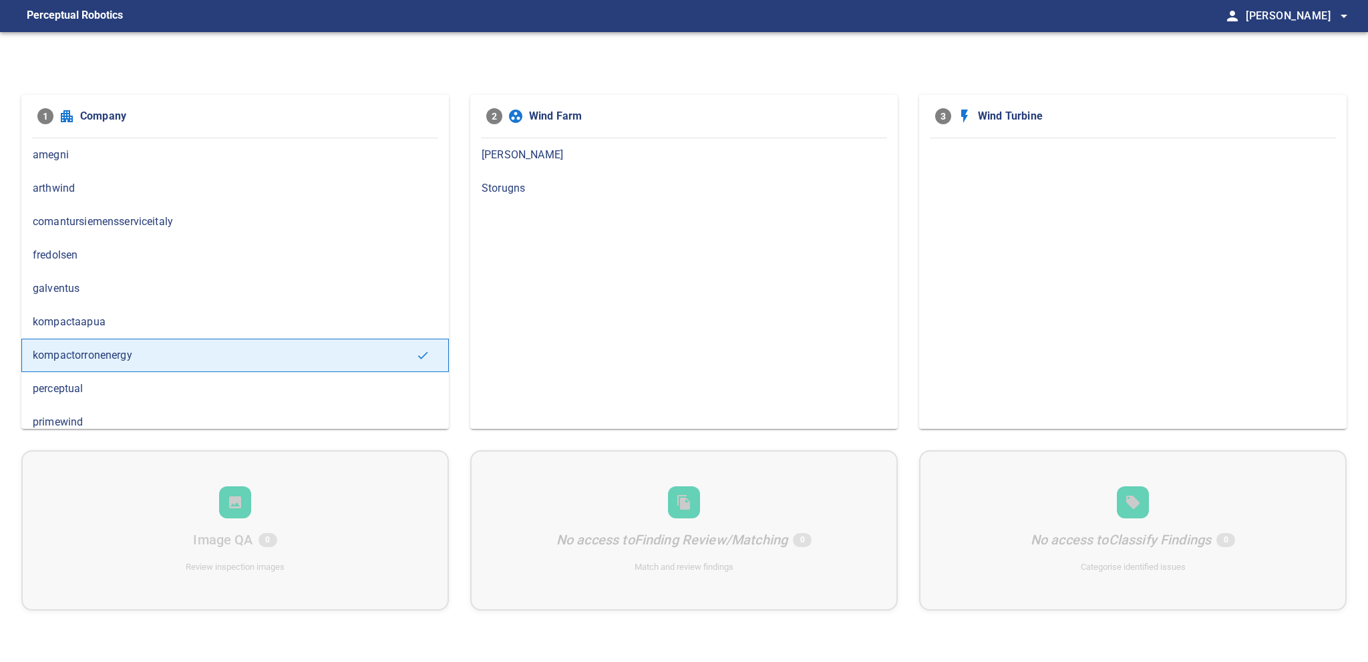
click at [112, 390] on span "perceptual" at bounding box center [235, 389] width 405 height 16
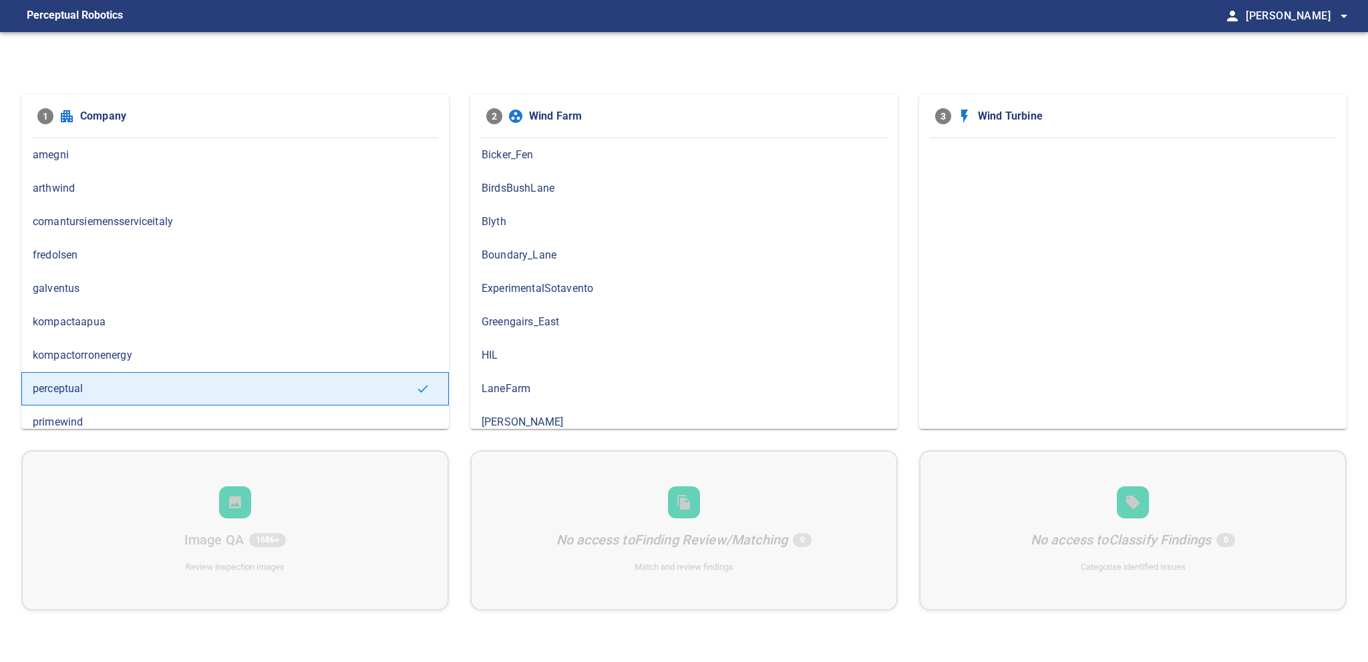
click at [104, 419] on span "primewind" at bounding box center [235, 422] width 405 height 16
